Goal: Find specific page/section: Find specific page/section

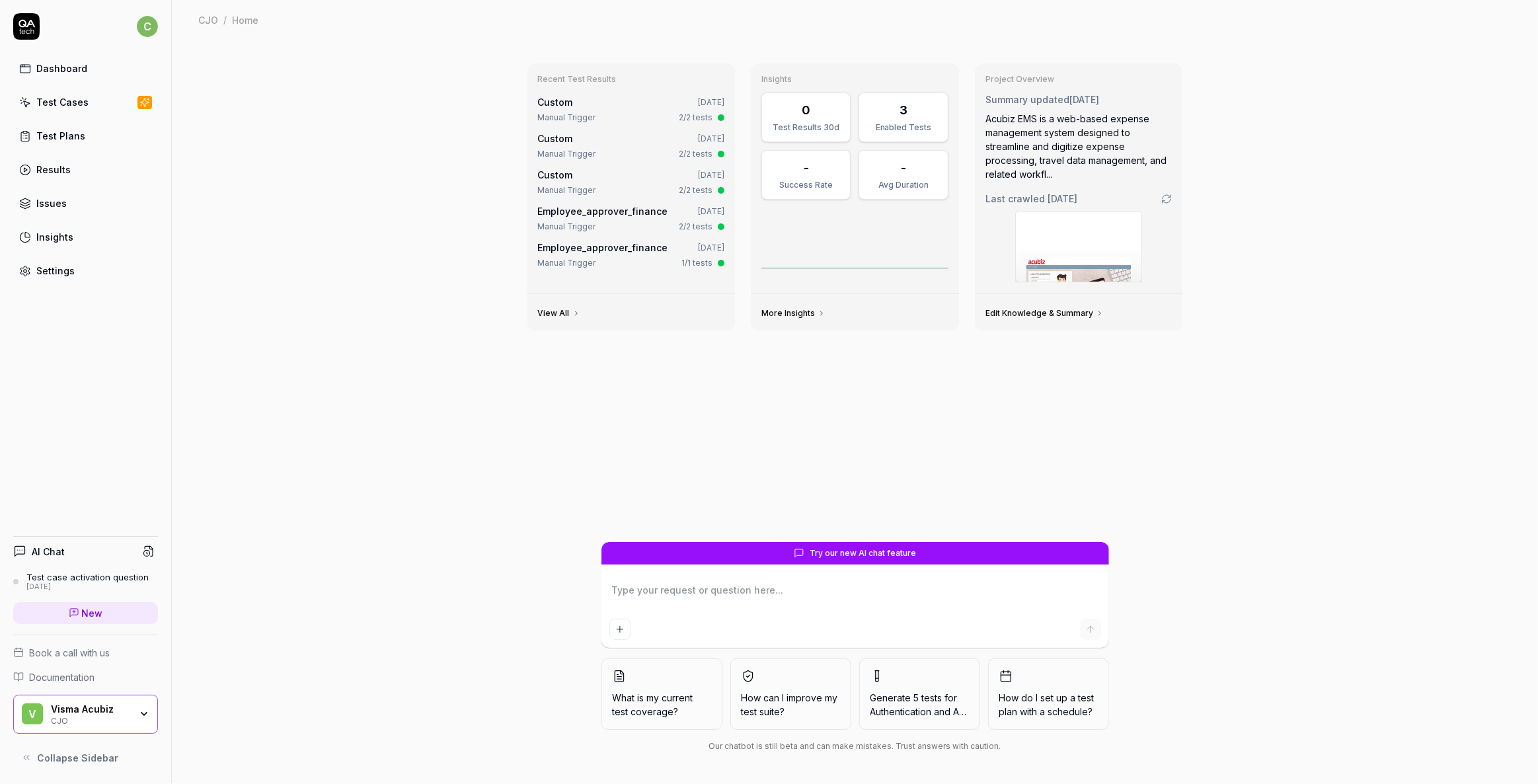
click at [80, 720] on div "CJO" at bounding box center [90, 719] width 80 height 11
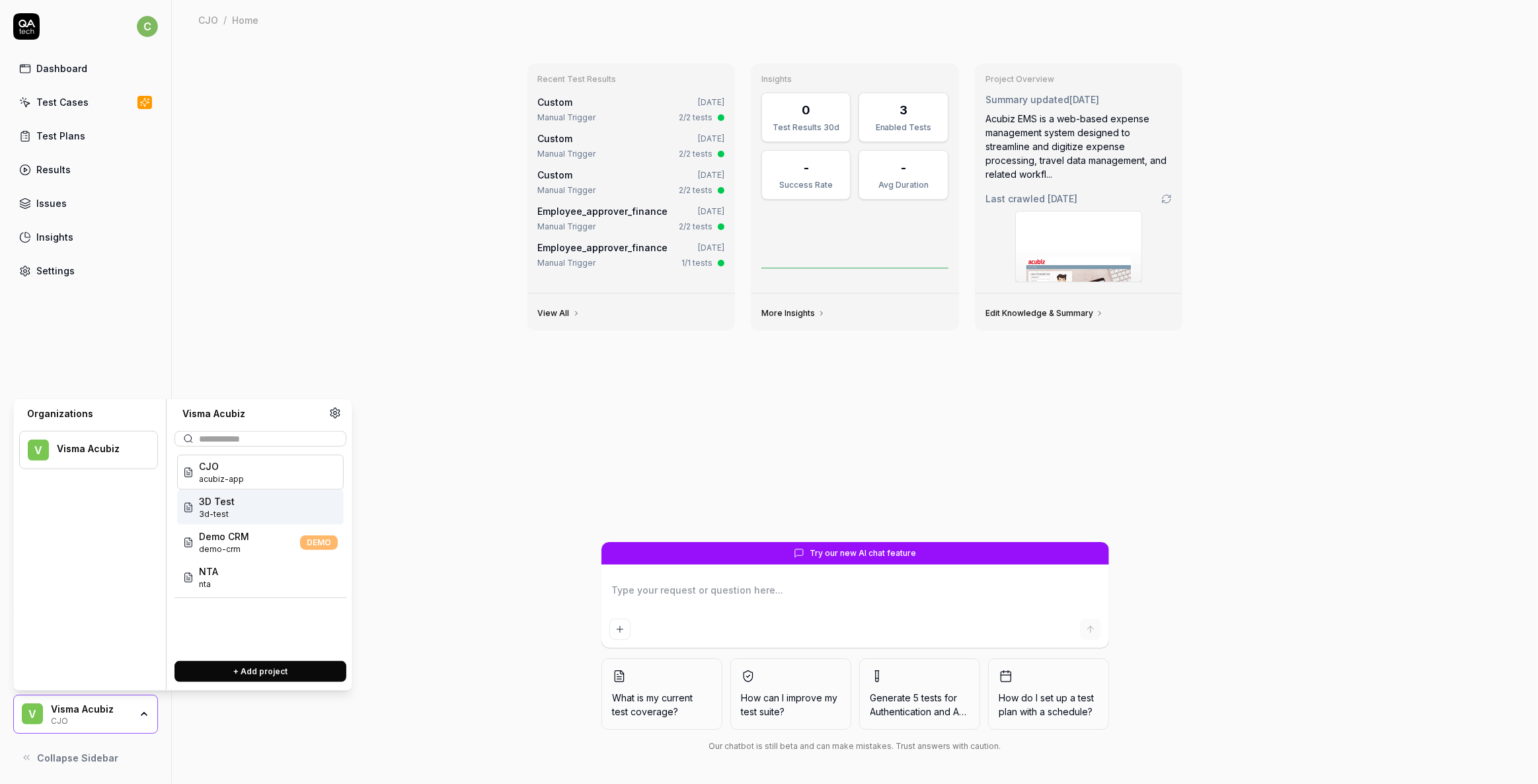
click at [225, 502] on span "3D Test" at bounding box center [216, 501] width 36 height 14
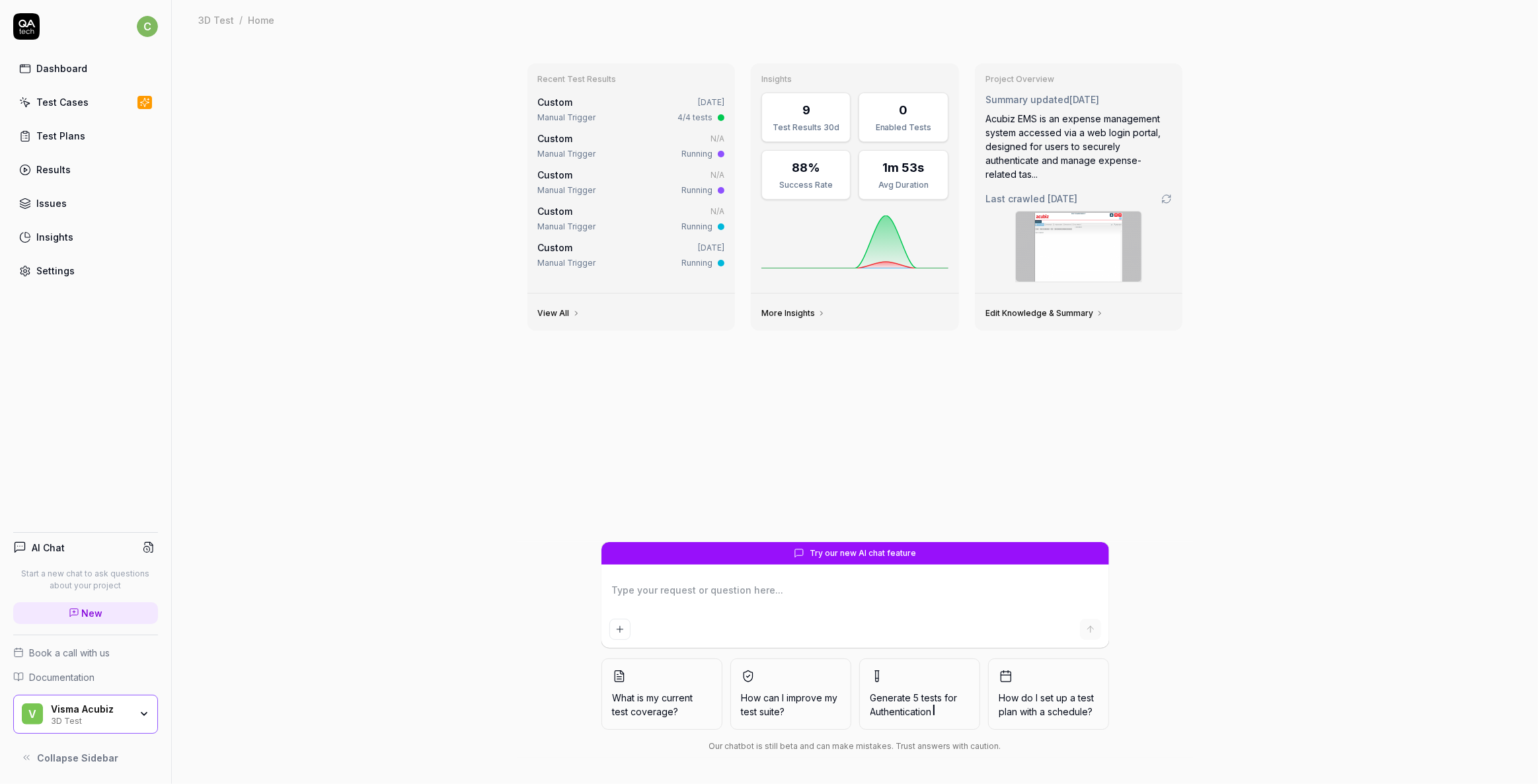
click at [66, 102] on div "Test Cases" at bounding box center [62, 102] width 52 height 14
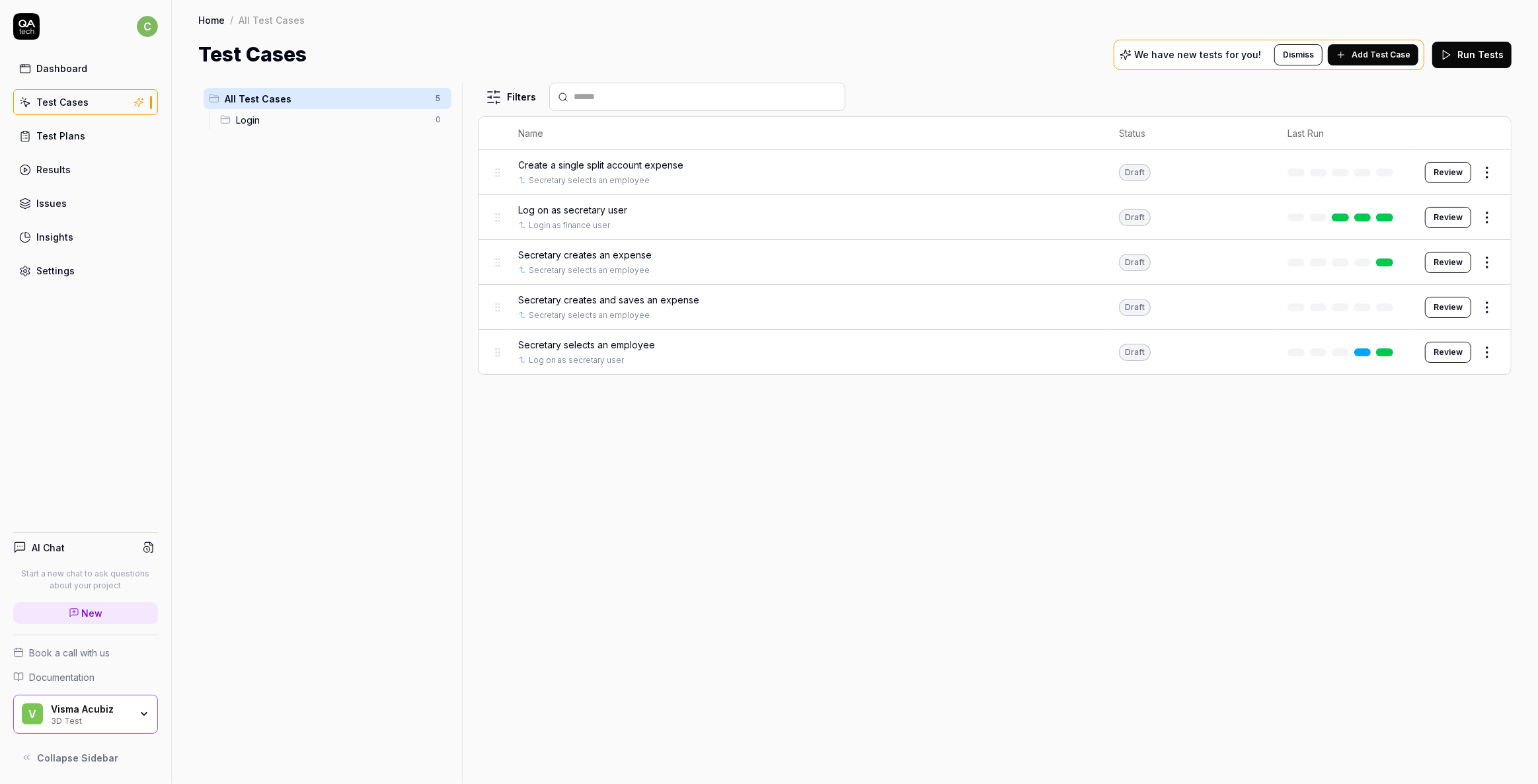
click at [58, 720] on div "3D Test" at bounding box center [90, 719] width 80 height 11
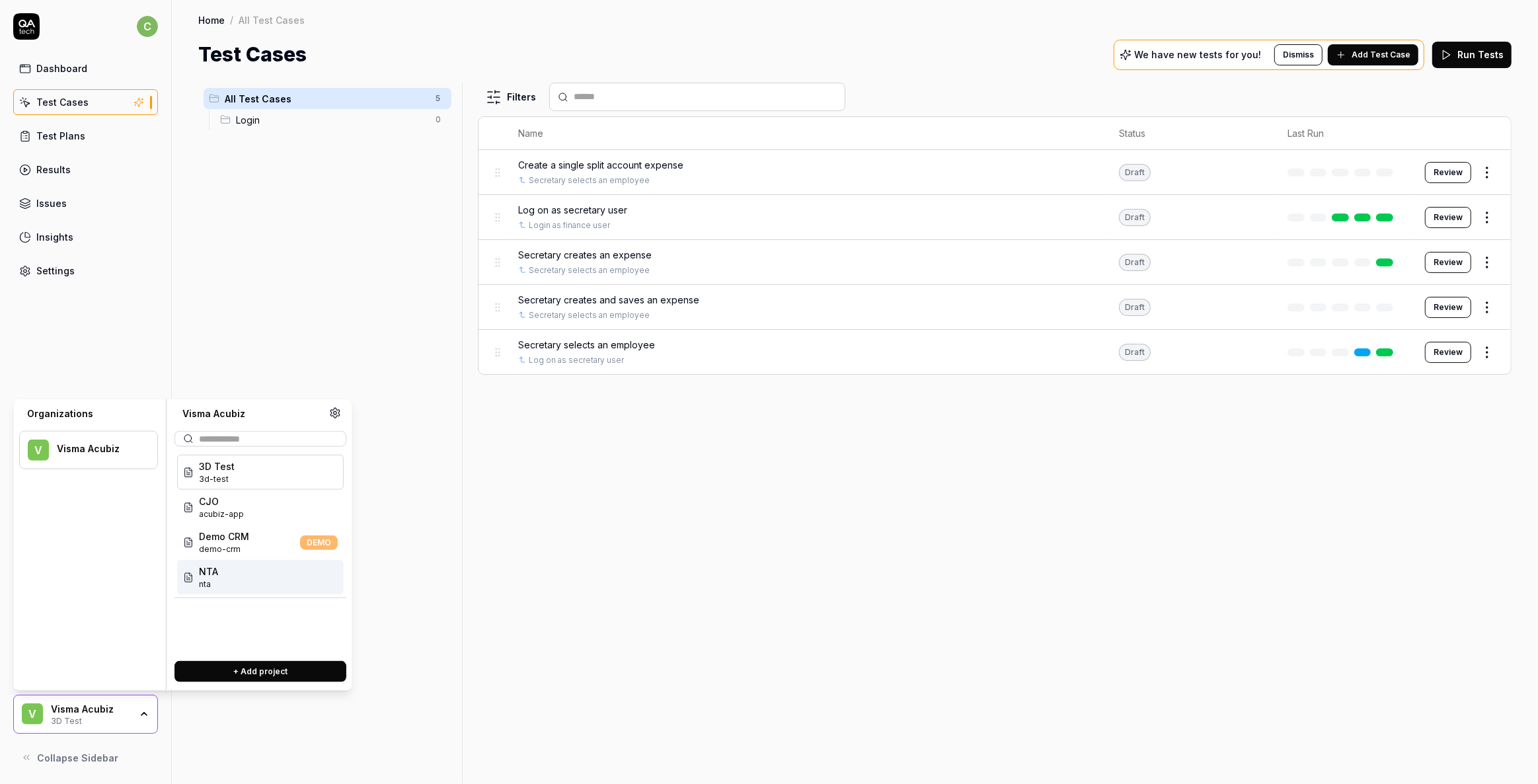
click at [222, 579] on div "NTA nta" at bounding box center [260, 577] width 167 height 35
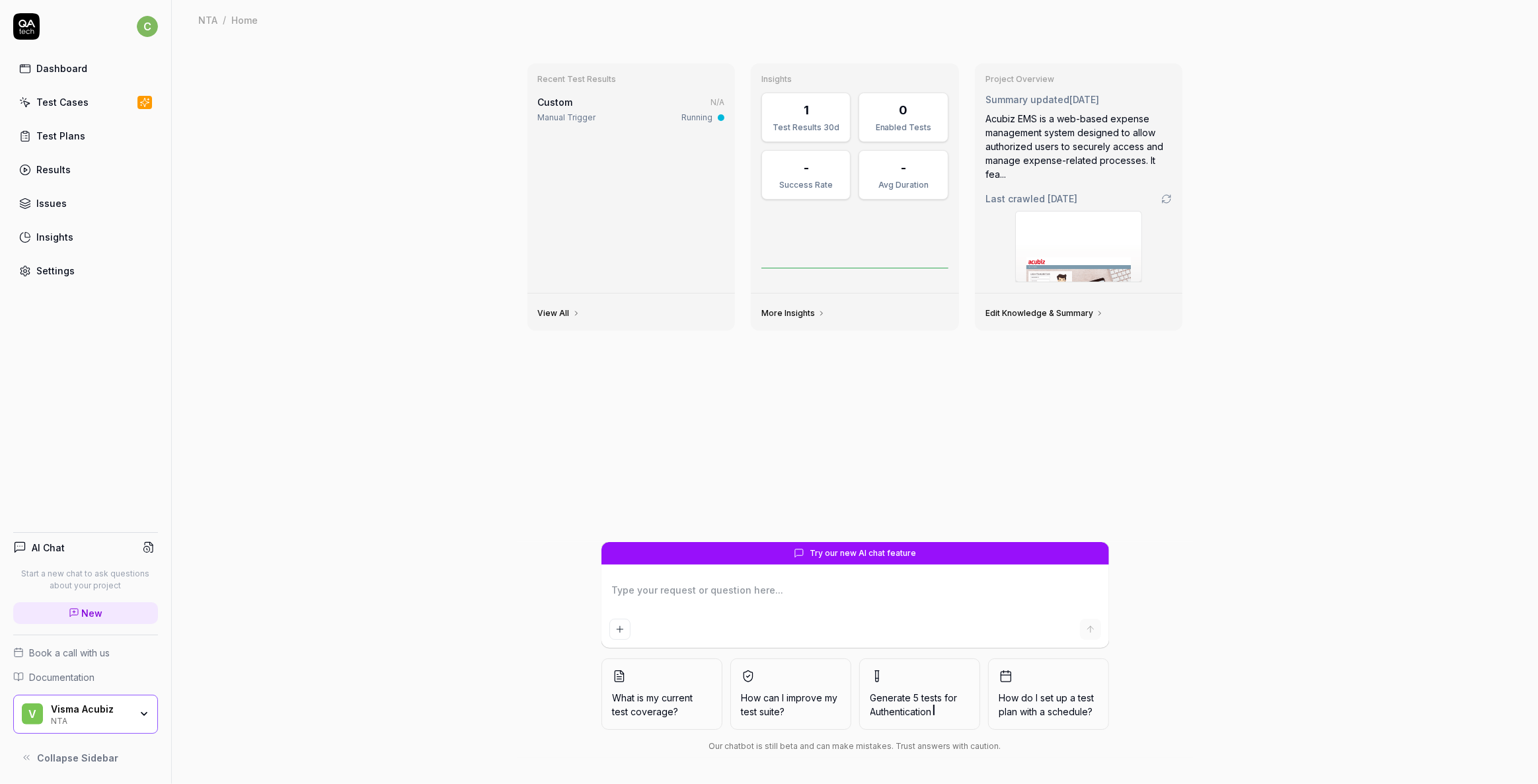
type textarea "*"
click at [67, 99] on div "Test Cases" at bounding box center [62, 102] width 52 height 14
